Goal: Navigation & Orientation: Go to known website

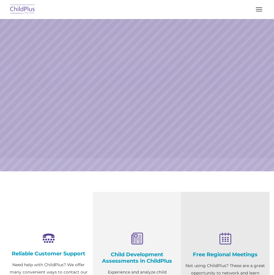
select select "MEDIUM"
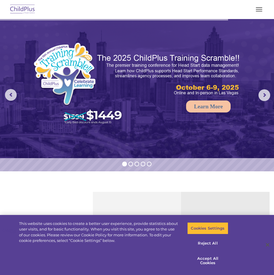
click at [26, 11] on img at bounding box center [23, 10] width 28 height 14
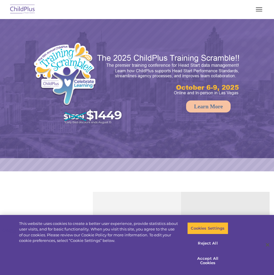
select select "MEDIUM"
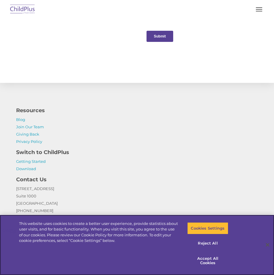
scroll to position [665, 0]
